Goal: Task Accomplishment & Management: Complete application form

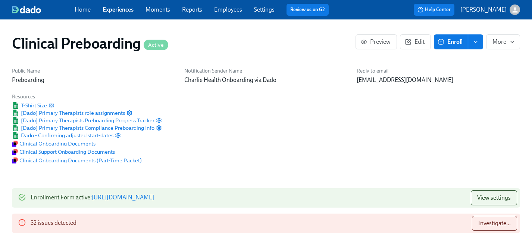
click at [114, 9] on link "Experiences" at bounding box center [118, 9] width 31 height 7
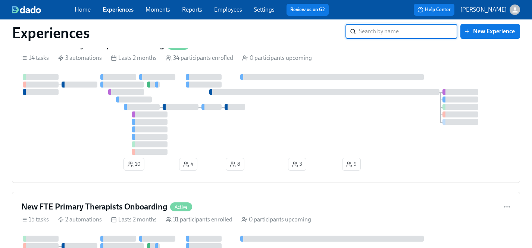
scroll to position [1544, 0]
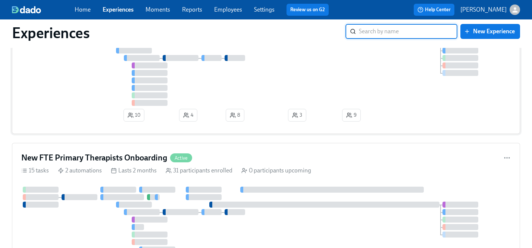
click at [90, 103] on div at bounding box center [266, 65] width 490 height 81
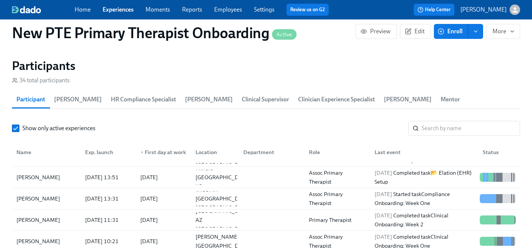
scroll to position [171, 0]
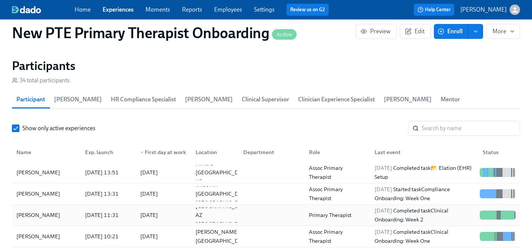
click at [52, 210] on div "[PERSON_NAME]" at bounding box center [38, 214] width 50 height 9
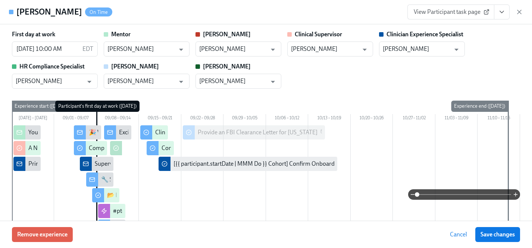
click at [501, 15] on icon "View task page" at bounding box center [501, 11] width 7 height 7
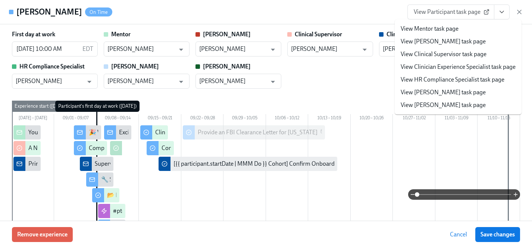
click at [436, 66] on link "View Clinician Experience Specialist task page" at bounding box center [458, 67] width 115 height 8
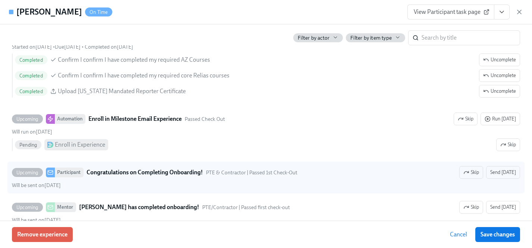
scroll to position [1640, 0]
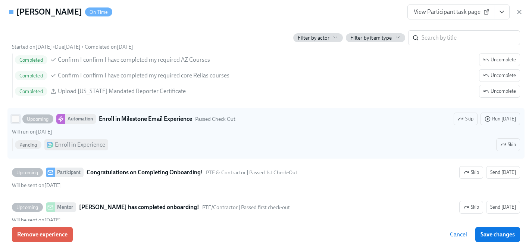
click at [15, 120] on input "Upcoming Automation Enroll in Milestone Email Experience Passed Check Out Skip …" at bounding box center [15, 118] width 7 height 7
checkbox input "true"
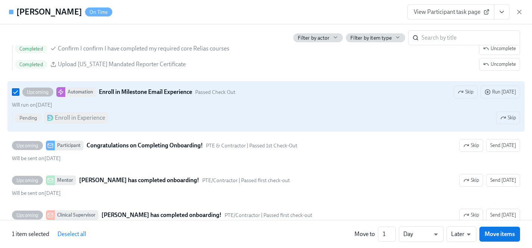
scroll to position [1669, 0]
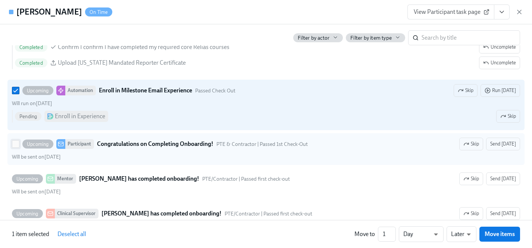
click at [15, 145] on input "Upcoming Participant Congratulations on Completing Onboarding! PTE & Contractor…" at bounding box center [15, 143] width 7 height 7
checkbox input "true"
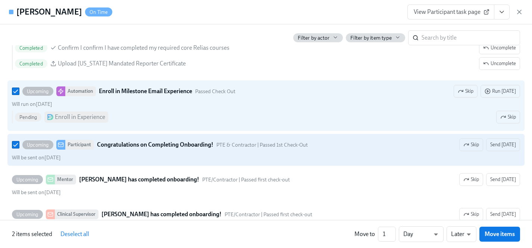
scroll to position [1661, 0]
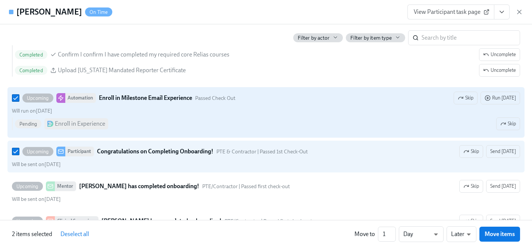
click at [16, 98] on input "Upcoming Automation Enroll in Milestone Email Experience Passed Check Out Skip …" at bounding box center [15, 97] width 7 height 7
checkbox input "false"
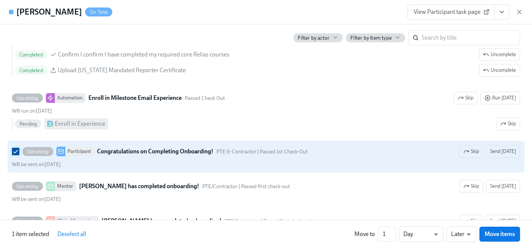
click at [15, 152] on input "Upcoming Participant Congratulations on Completing Onboarding! PTE & Contractor…" at bounding box center [15, 151] width 7 height 7
checkbox input "false"
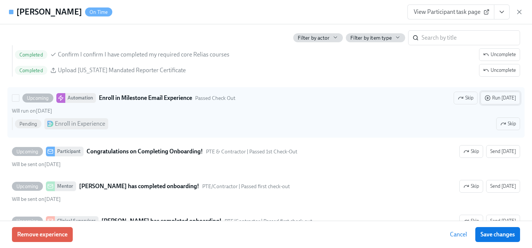
click at [506, 96] on span "Run [DATE]" at bounding box center [500, 97] width 31 height 7
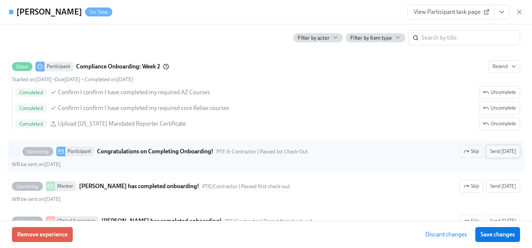
click at [500, 150] on span "Send [DATE]" at bounding box center [504, 150] width 26 height 7
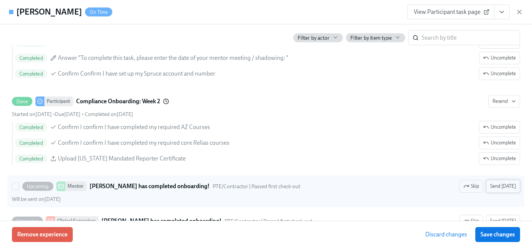
click at [504, 185] on span "Send [DATE]" at bounding box center [504, 185] width 26 height 7
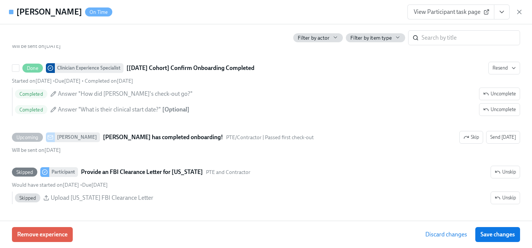
scroll to position [1848, 0]
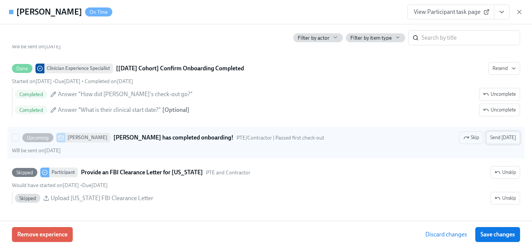
click at [509, 138] on span "Send [DATE]" at bounding box center [504, 137] width 26 height 7
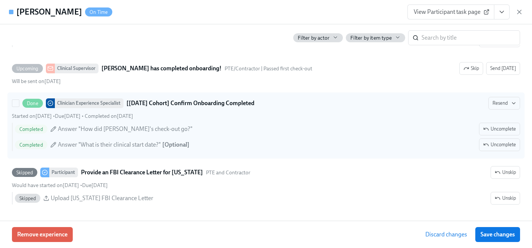
scroll to position [1849, 0]
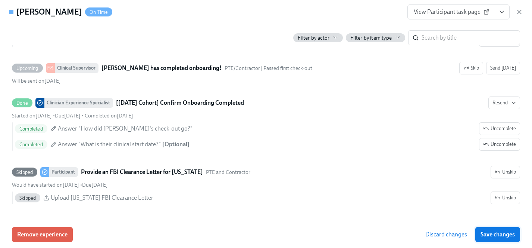
click at [491, 231] on span "Save changes" at bounding box center [498, 233] width 34 height 7
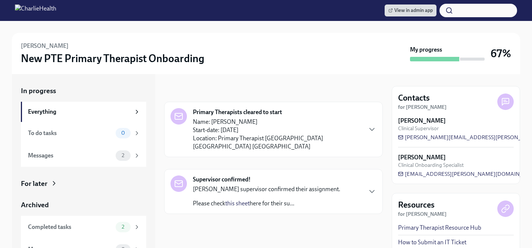
click at [35, 182] on div "For later" at bounding box center [34, 183] width 27 height 10
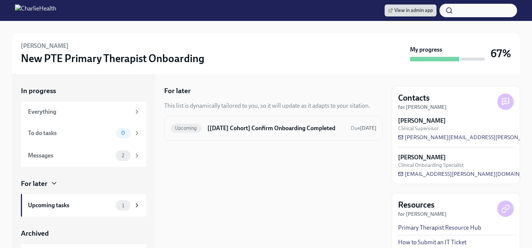
click at [256, 128] on h6 "[[DATE] Cohort] Confirm Onboarding Completed" at bounding box center [276, 128] width 137 height 8
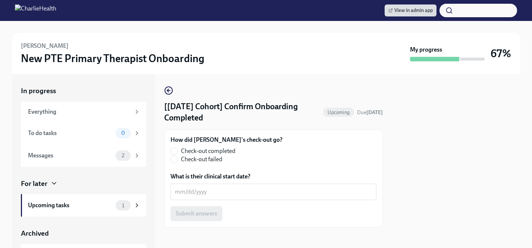
click at [206, 152] on span "Check-out completed" at bounding box center [208, 151] width 55 height 8
click at [178, 152] on input "Check-out completed" at bounding box center [174, 150] width 7 height 7
radio input "true"
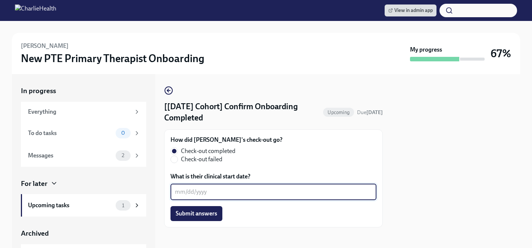
click at [203, 190] on textarea "What is their clinical start date?" at bounding box center [273, 191] width 197 height 9
type textarea "09/15/2025"
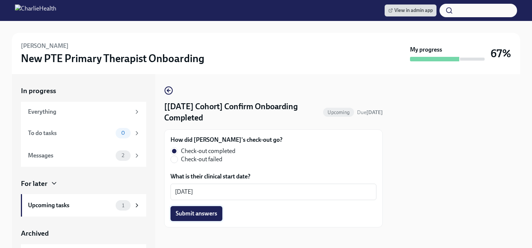
click at [205, 214] on span "Submit answers" at bounding box center [196, 212] width 41 height 7
